Goal: Navigation & Orientation: Find specific page/section

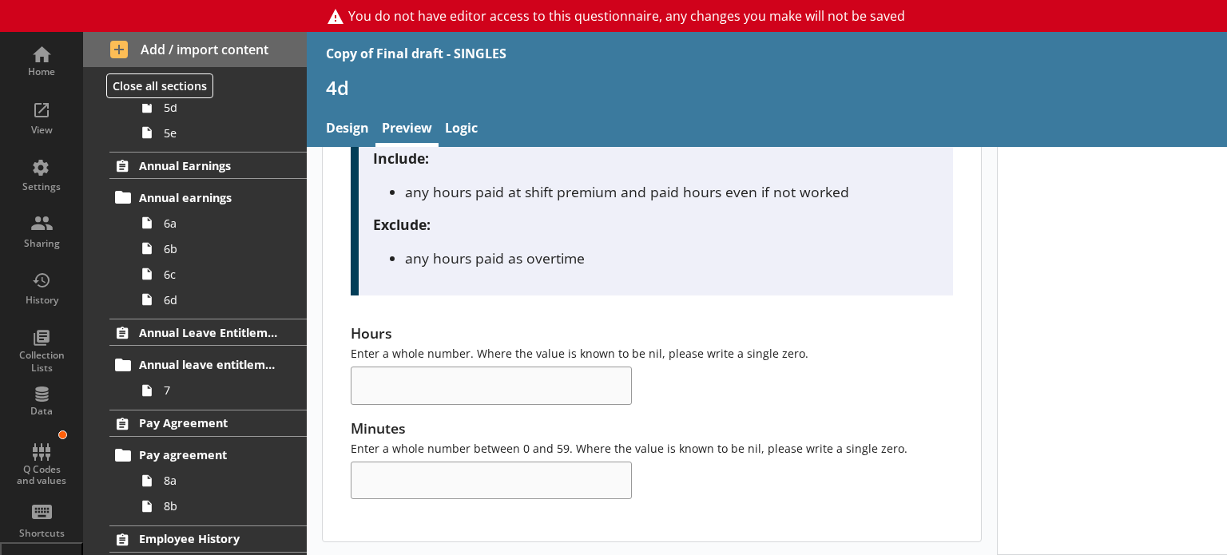
scroll to position [1332, 0]
click at [164, 383] on span "7" at bounding box center [224, 390] width 121 height 15
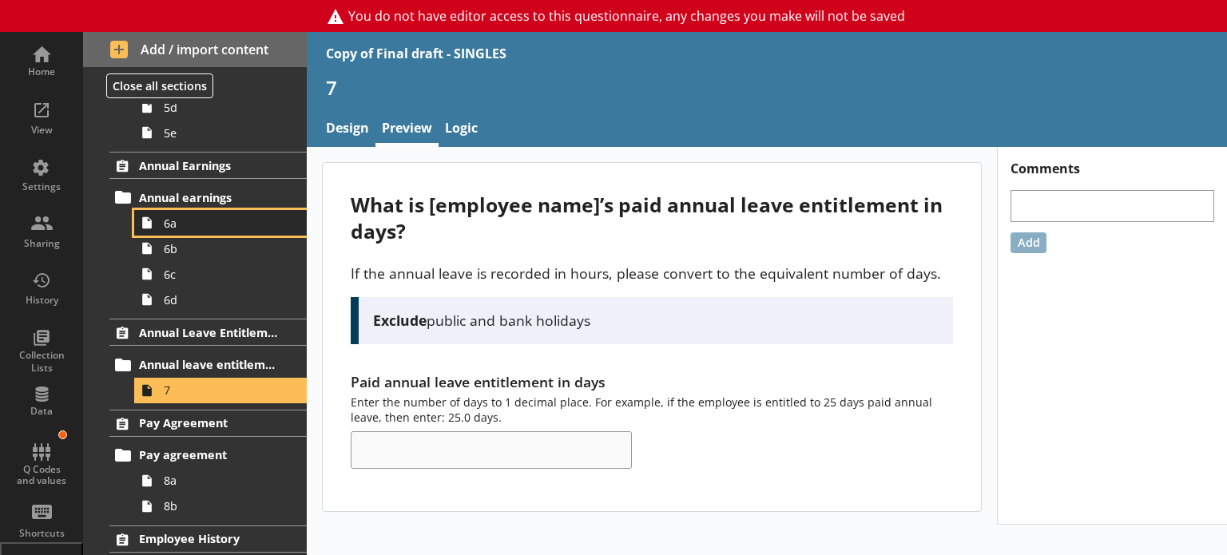
click at [169, 224] on span "6a" at bounding box center [224, 223] width 121 height 15
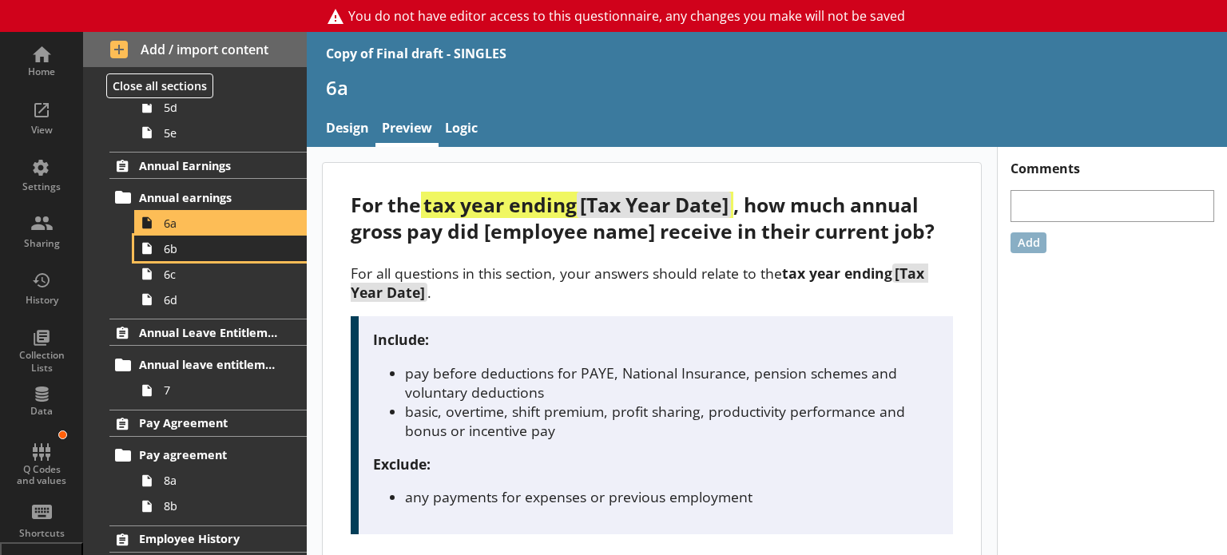
click at [217, 256] on link "6b" at bounding box center [220, 249] width 173 height 26
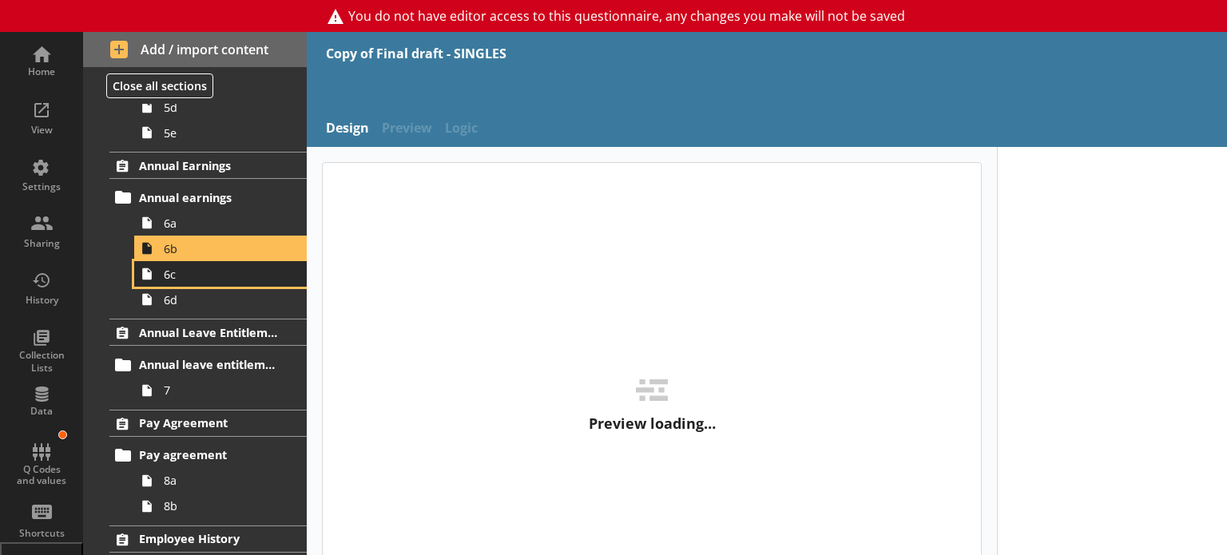
click at [209, 267] on span "6c" at bounding box center [224, 274] width 121 height 15
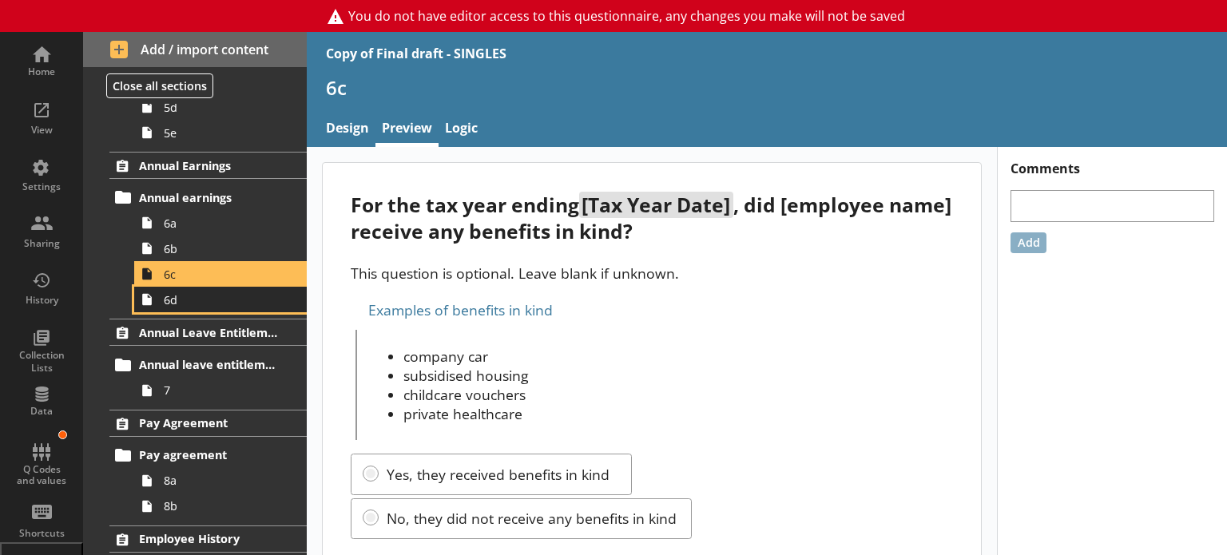
click at [200, 300] on span "6d" at bounding box center [224, 299] width 121 height 15
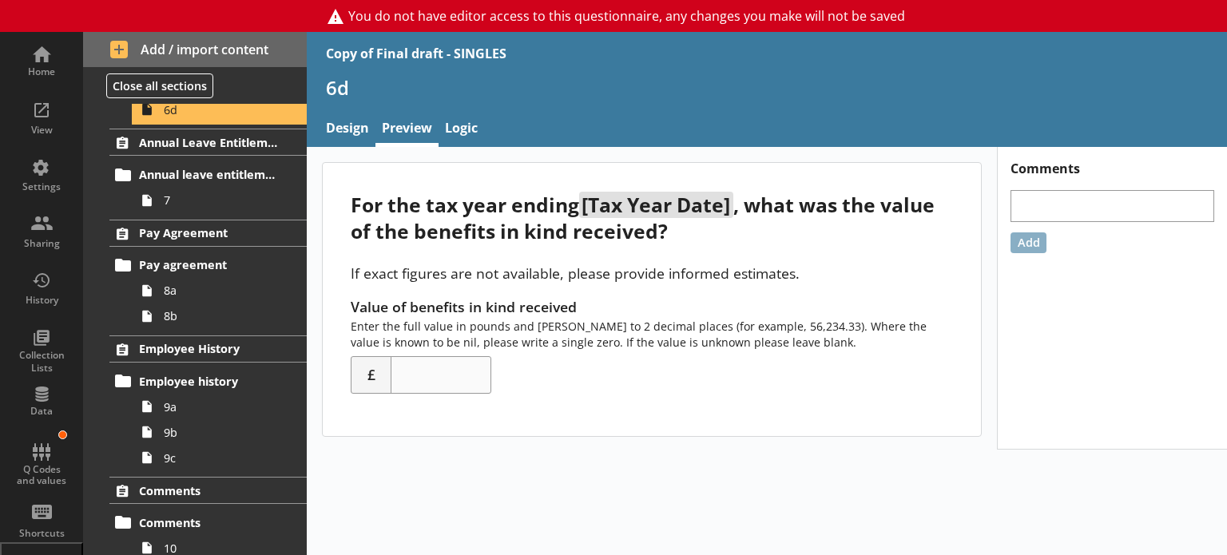
scroll to position [1526, 0]
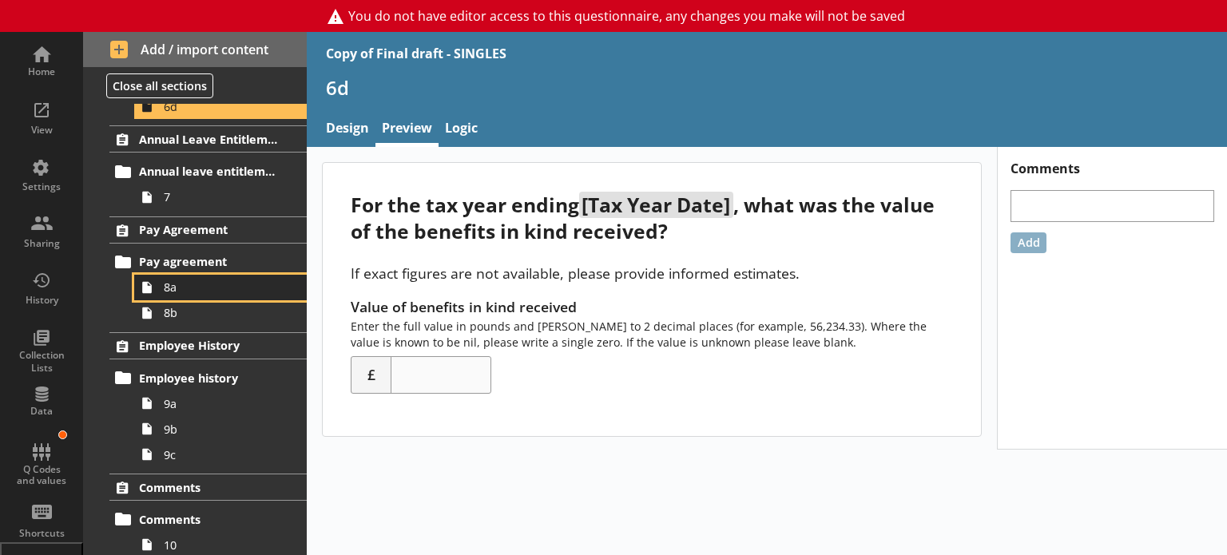
click at [169, 280] on span "8a" at bounding box center [224, 287] width 121 height 15
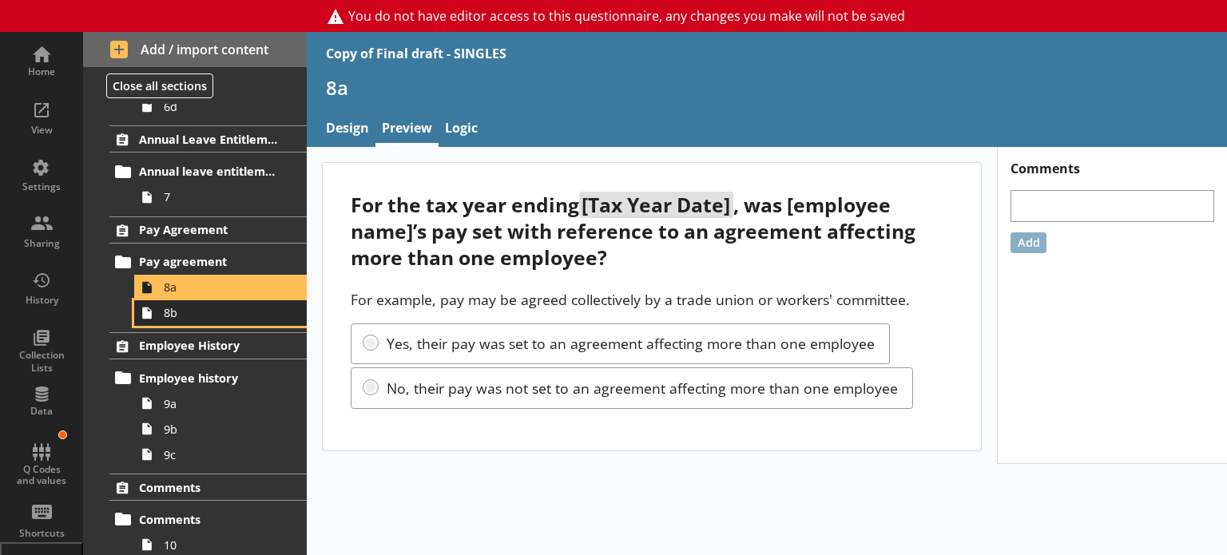
click at [193, 305] on span "8b" at bounding box center [224, 312] width 121 height 15
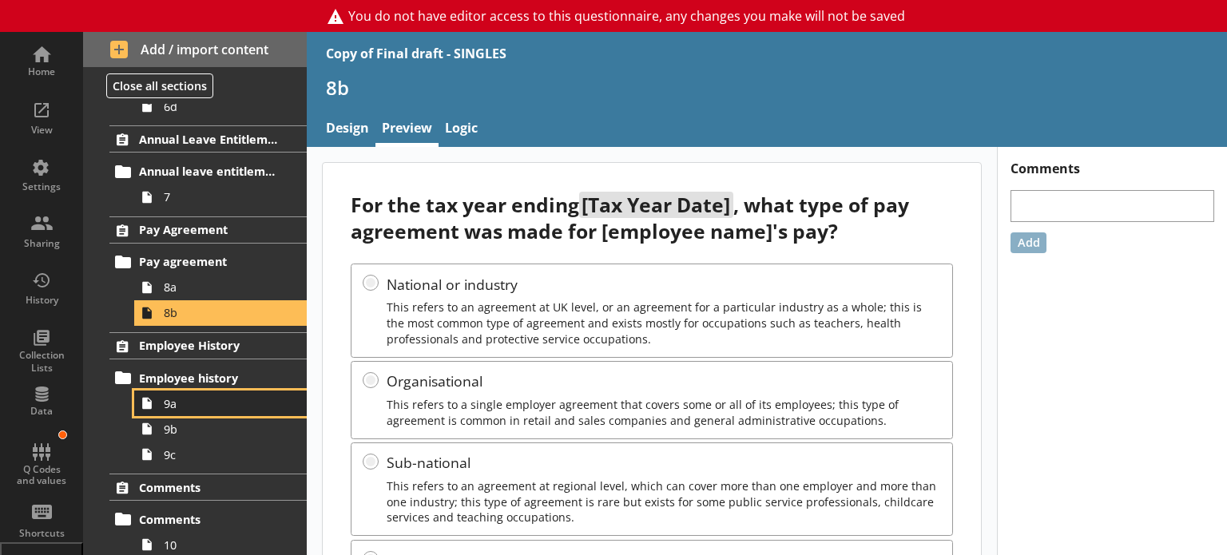
click at [193, 396] on span "9a" at bounding box center [224, 403] width 121 height 15
